Goal: Task Accomplishment & Management: Use online tool/utility

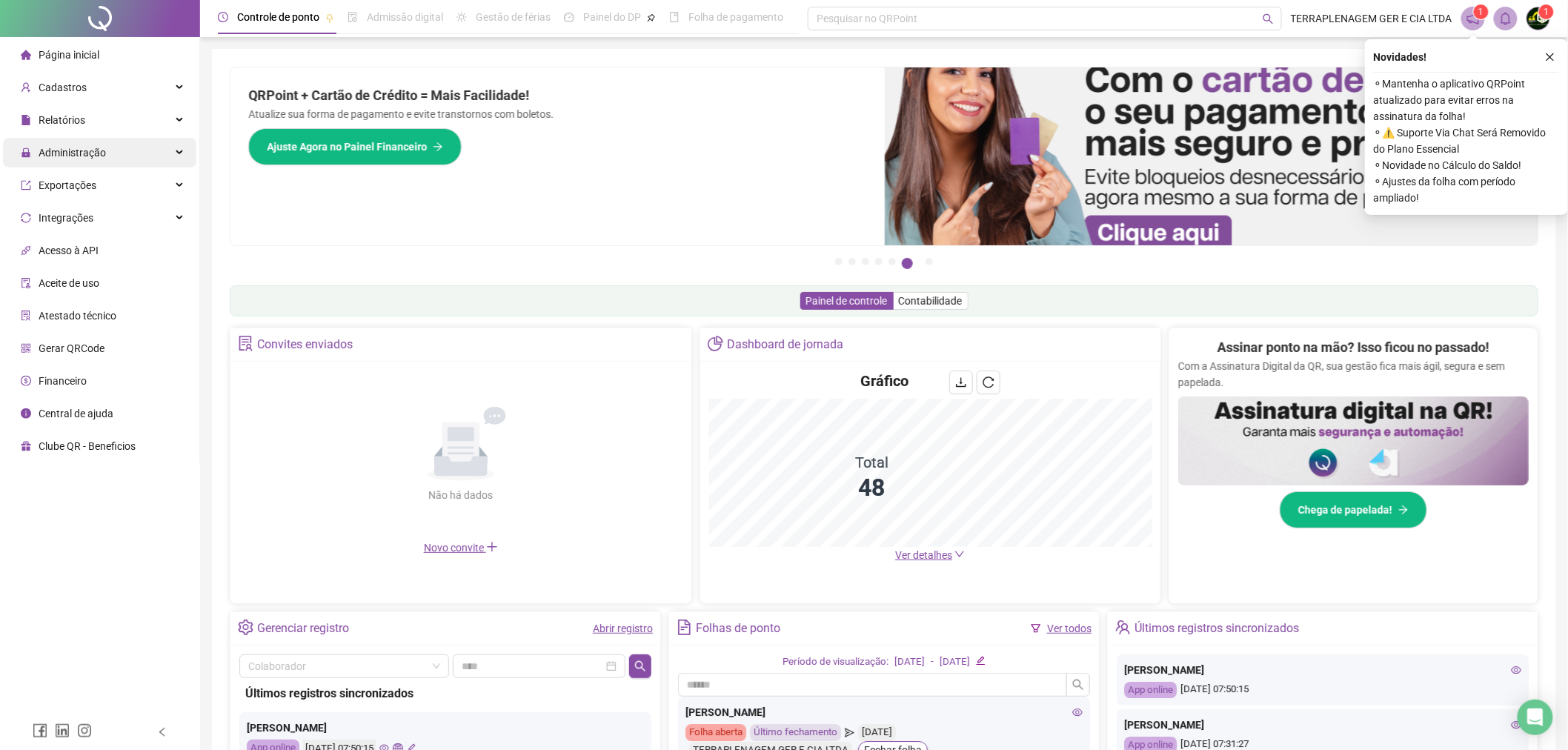
click at [120, 143] on div "Administração" at bounding box center [99, 152] width 194 height 30
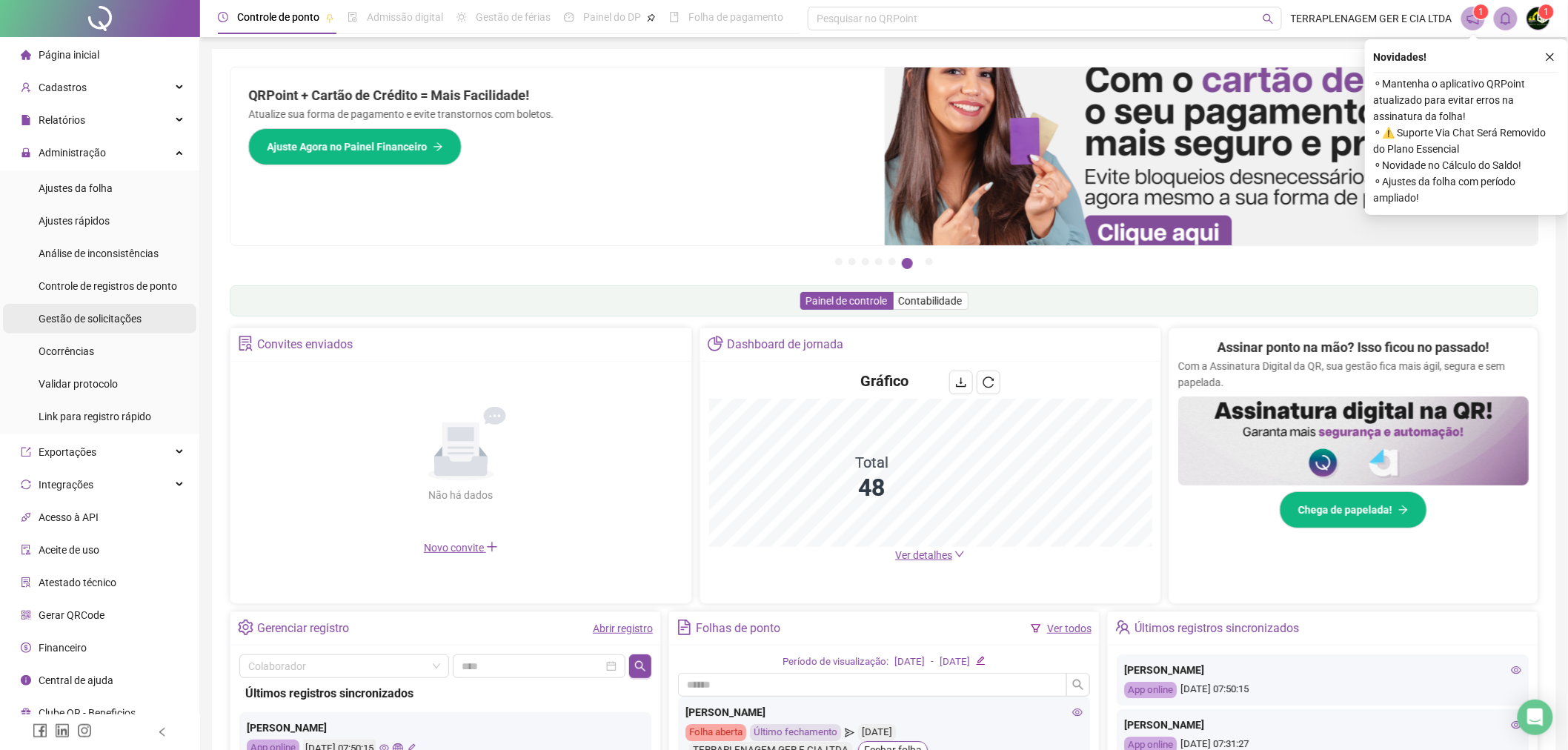
click at [118, 305] on div "Gestão de solicitações" at bounding box center [90, 318] width 103 height 30
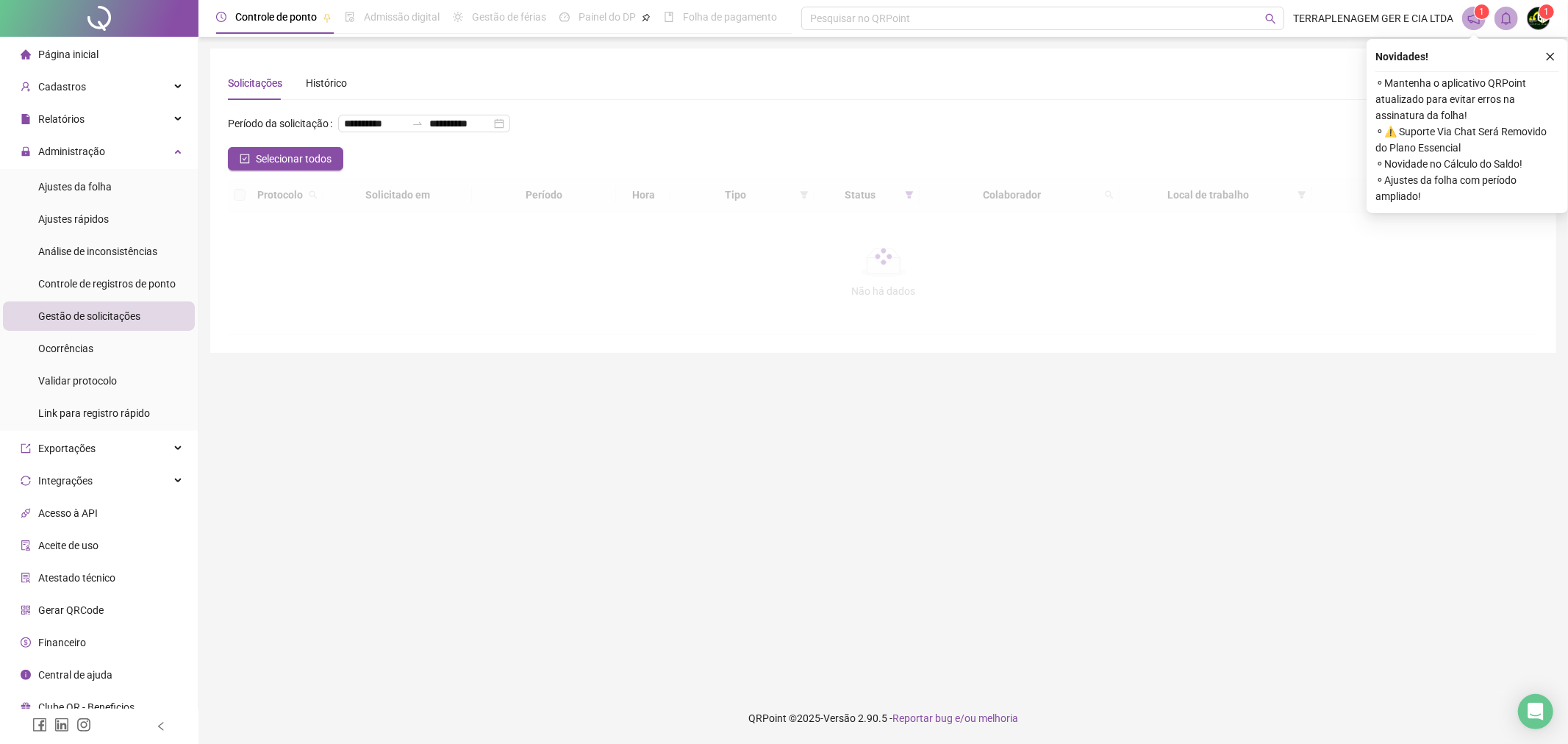
click at [1554, 53] on icon "close" at bounding box center [1550, 56] width 11 height 11
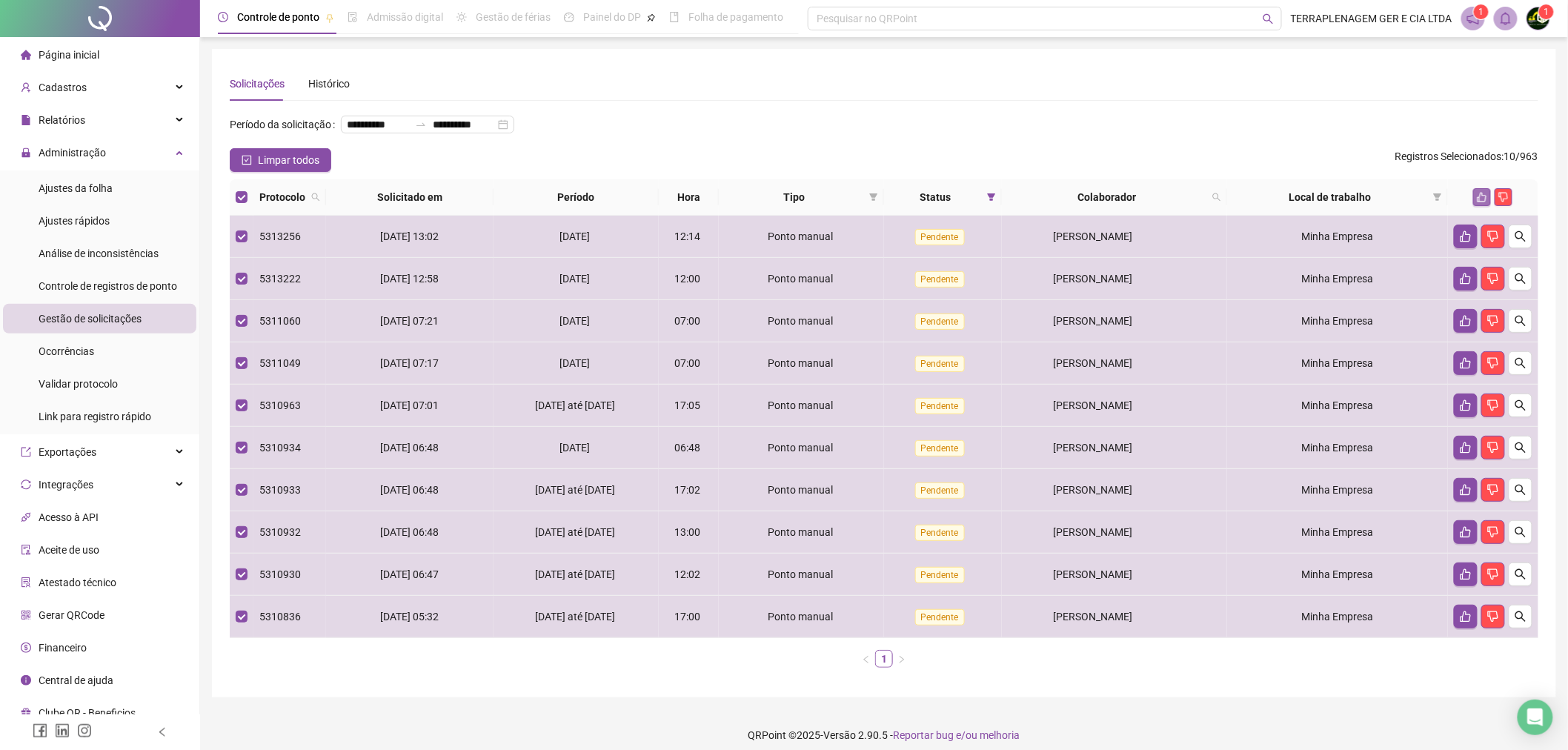
click at [1487, 201] on icon "like" at bounding box center [1482, 196] width 11 height 11
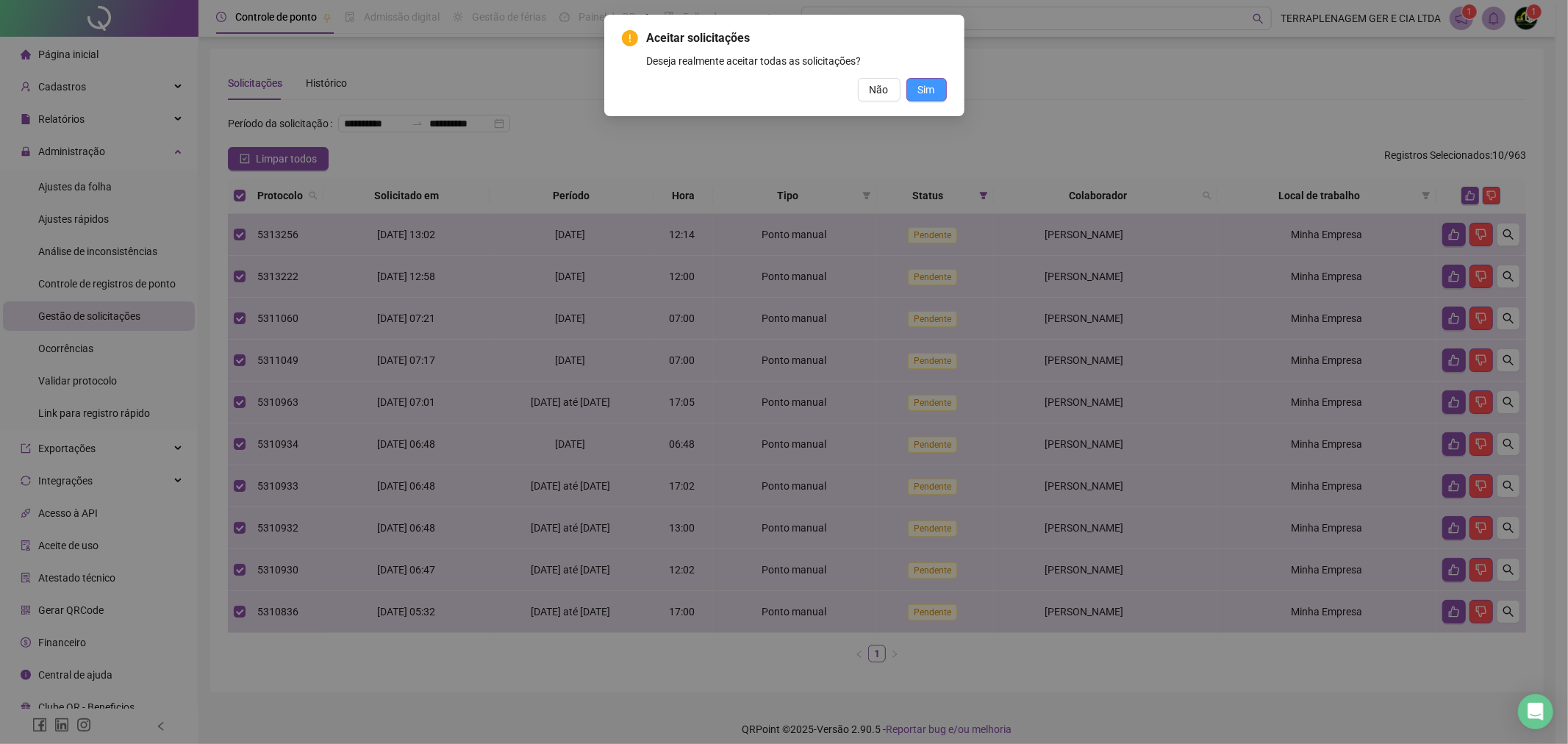
click at [939, 84] on button "Sim" at bounding box center [927, 90] width 40 height 24
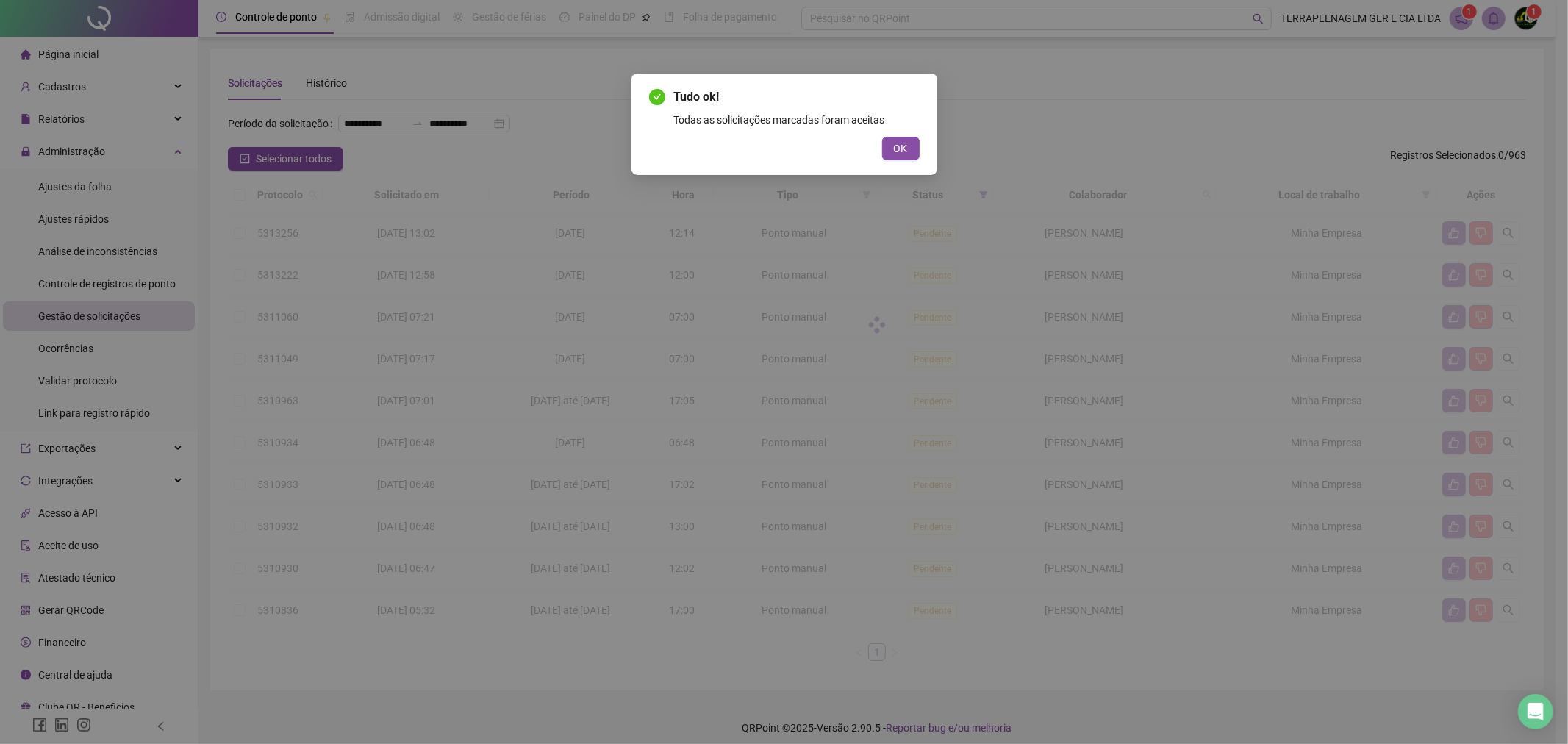
click at [898, 166] on div "Tudo ok! Todas as solicitações marcadas foram aceitas OK" at bounding box center [784, 124] width 306 height 101
click at [901, 152] on span "OK" at bounding box center [901, 148] width 14 height 16
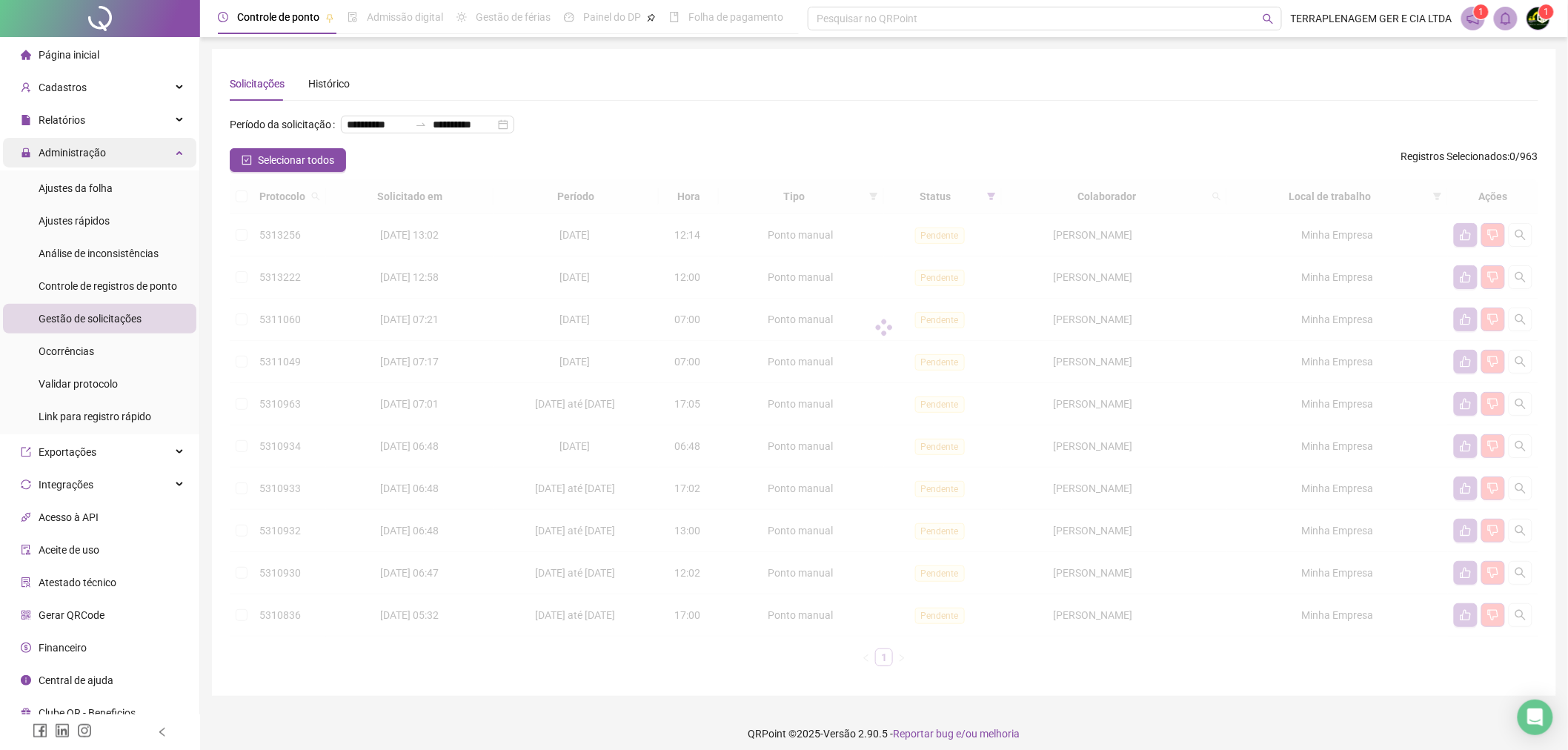
click at [128, 157] on div "Administração" at bounding box center [99, 152] width 194 height 30
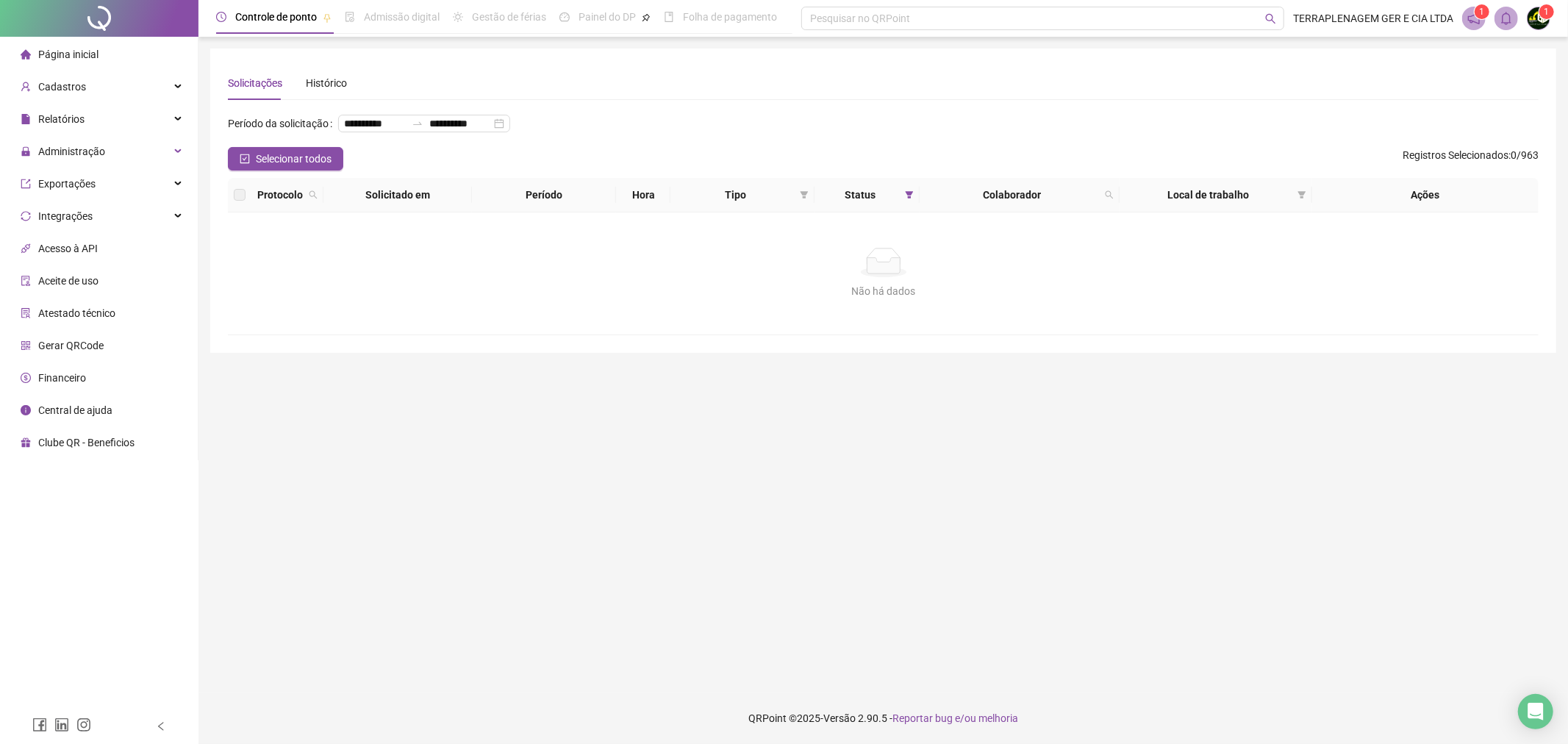
click at [140, 55] on li "Página inicial" at bounding box center [98, 54] width 192 height 30
